Goal: Transaction & Acquisition: Purchase product/service

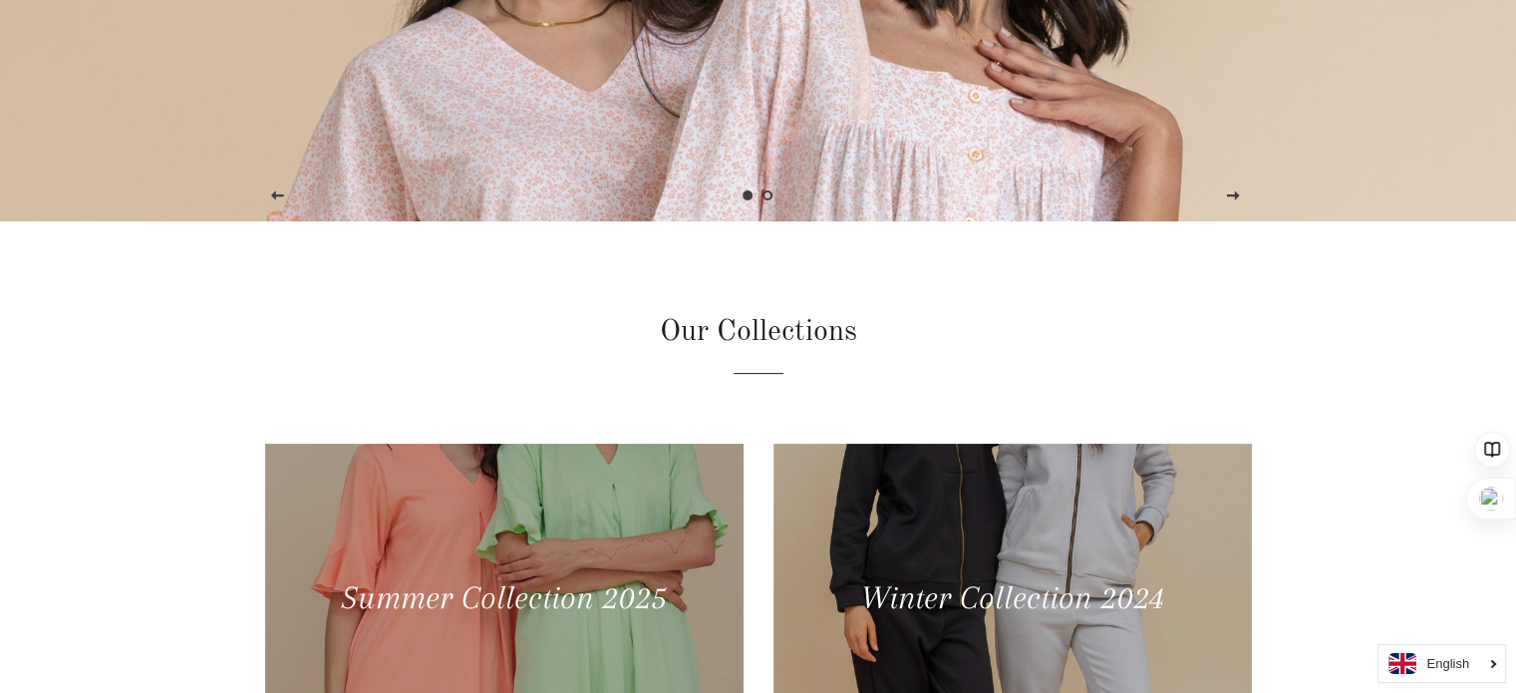
scroll to position [100, 0]
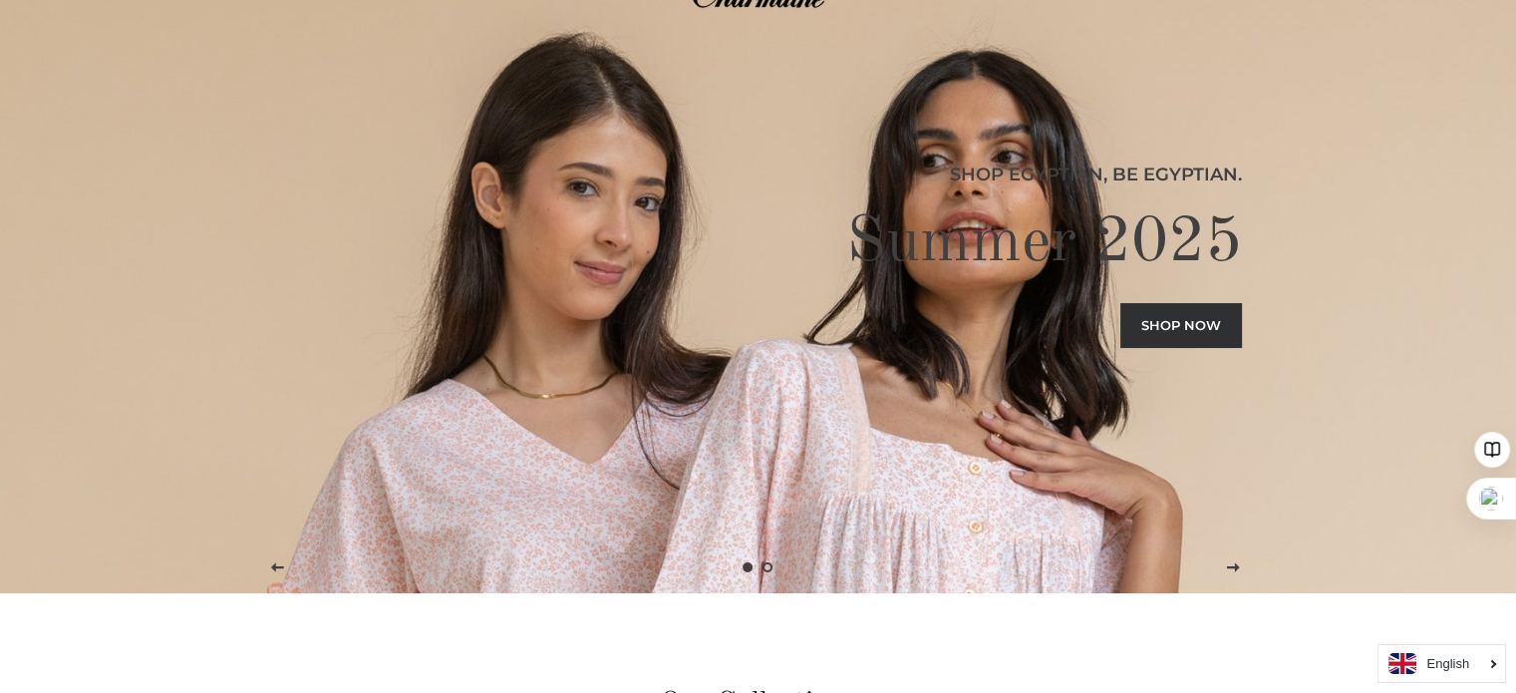
click at [1165, 320] on link "Shop now" at bounding box center [1181, 325] width 122 height 44
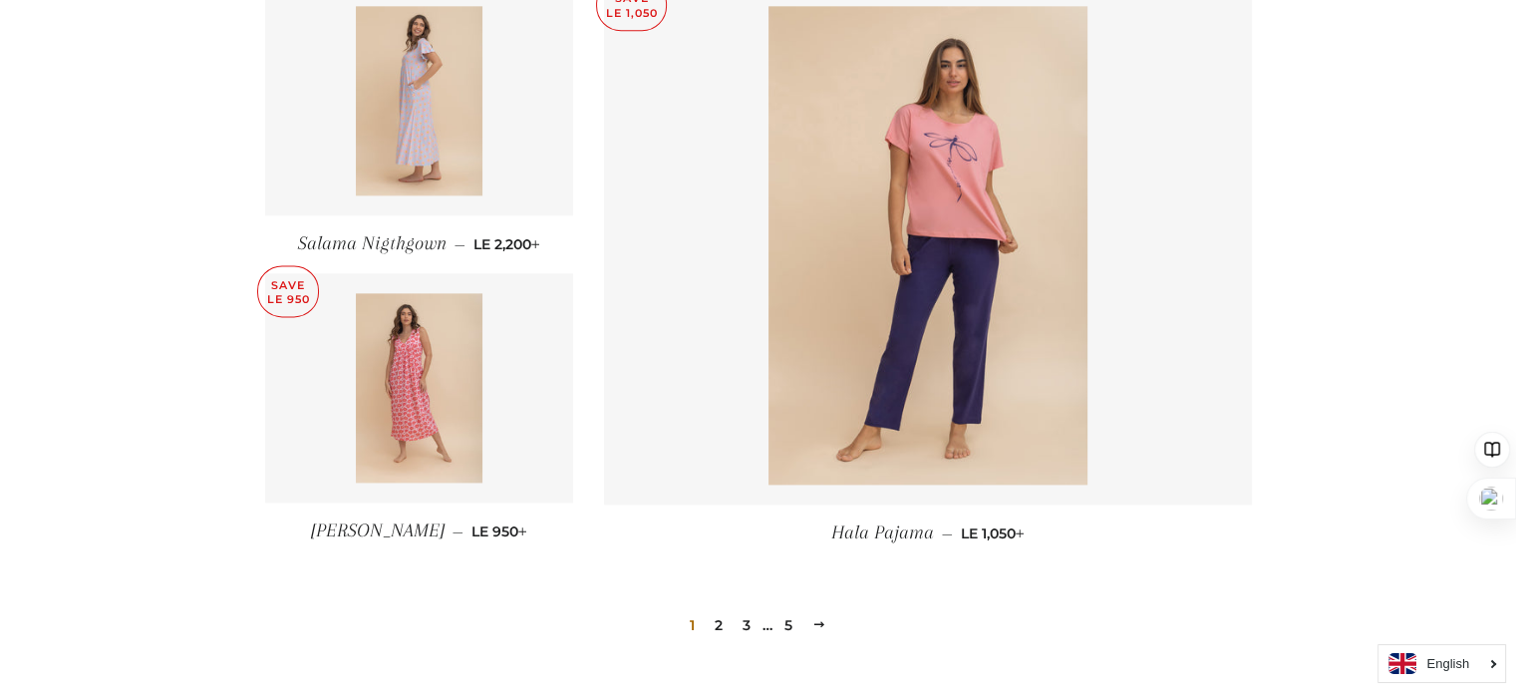
scroll to position [2854, 0]
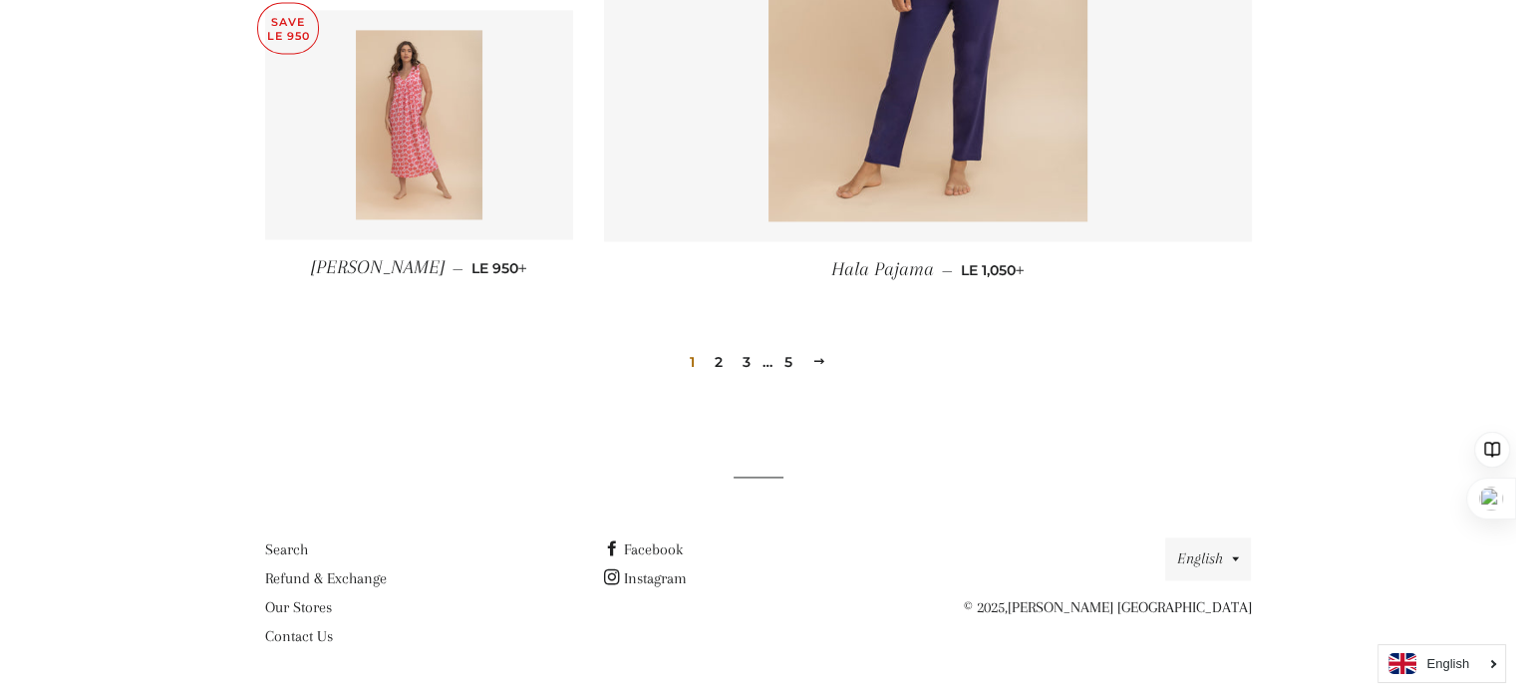
click at [715, 362] on link "2" at bounding box center [718, 362] width 24 height 30
